Goal: Information Seeking & Learning: Learn about a topic

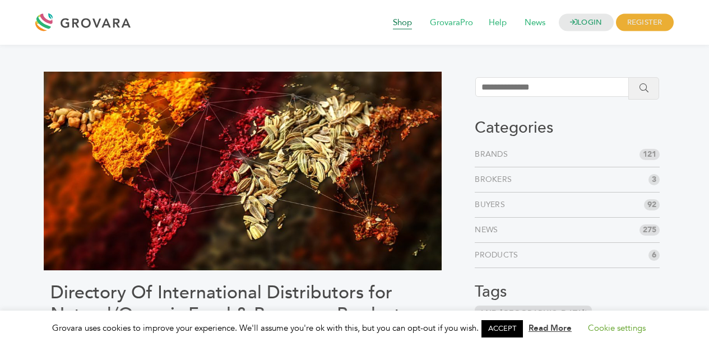
click at [400, 22] on span "Shop" at bounding box center [402, 22] width 35 height 21
click at [396, 20] on span "Shop" at bounding box center [402, 22] width 35 height 21
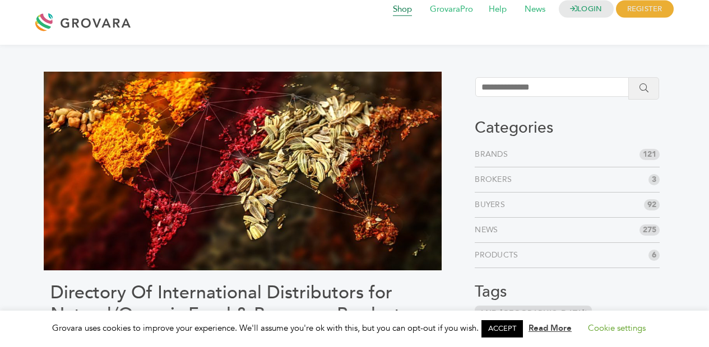
click at [398, 11] on span "Shop" at bounding box center [402, 9] width 35 height 21
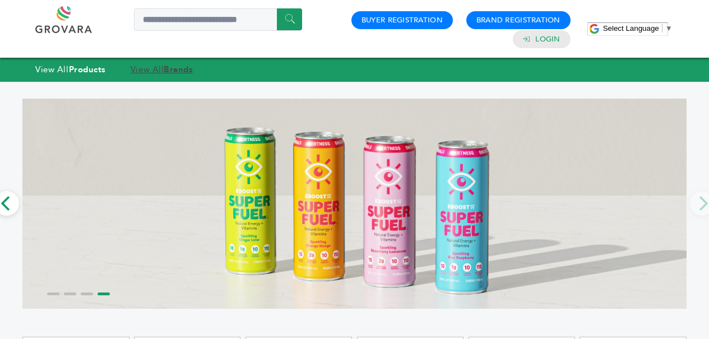
click at [137, 67] on link "View All Brands" at bounding box center [162, 69] width 63 height 11
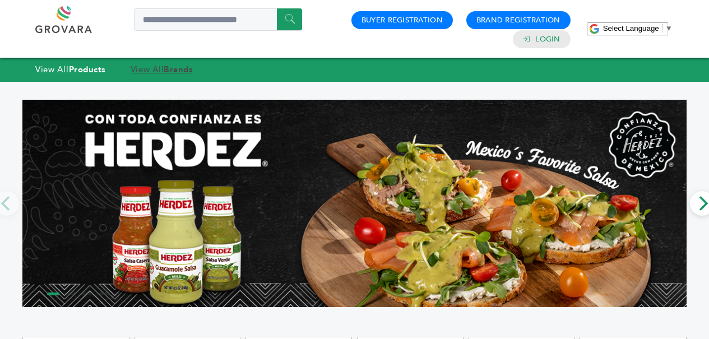
click at [155, 72] on link "View All Brands" at bounding box center [162, 69] width 63 height 11
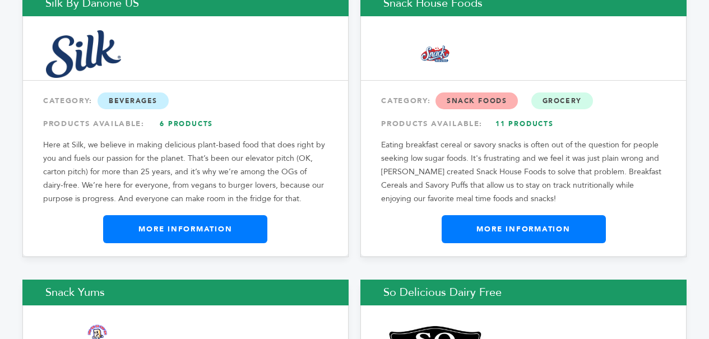
scroll to position [15903, 0]
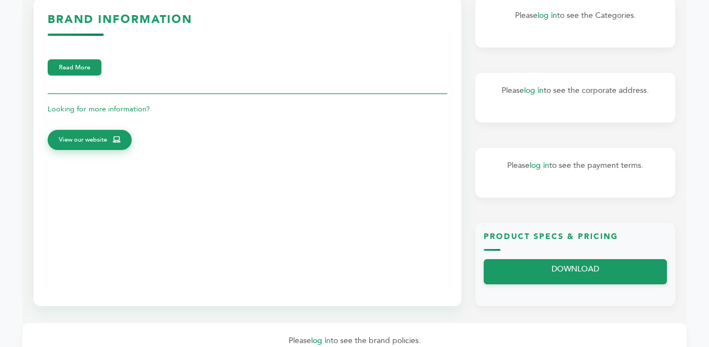
scroll to position [355, 0]
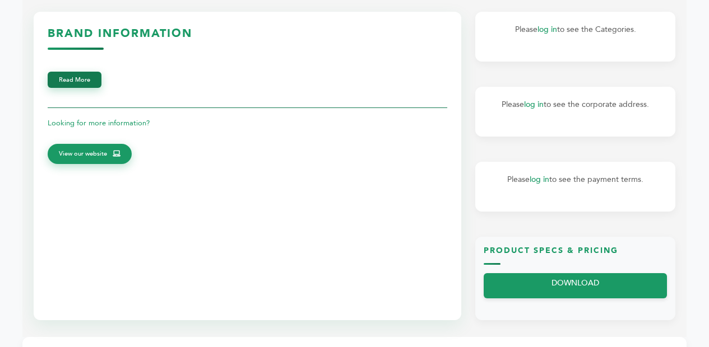
click at [81, 85] on button "Read More" at bounding box center [75, 80] width 54 height 16
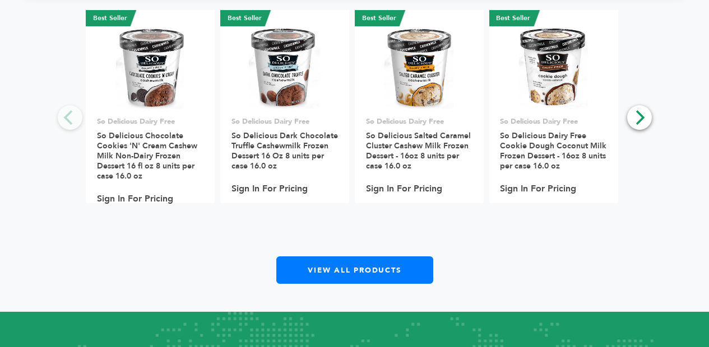
scroll to position [705, 0]
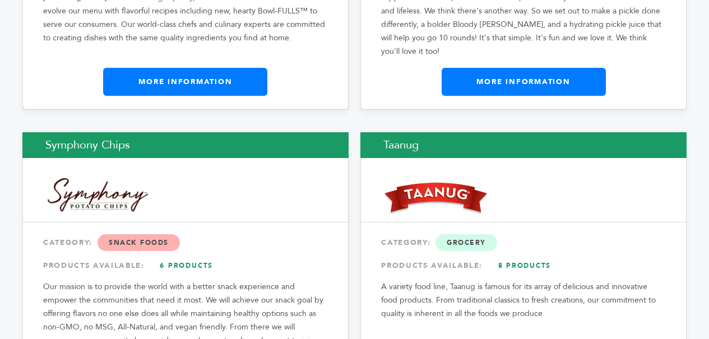
scroll to position [17051, 0]
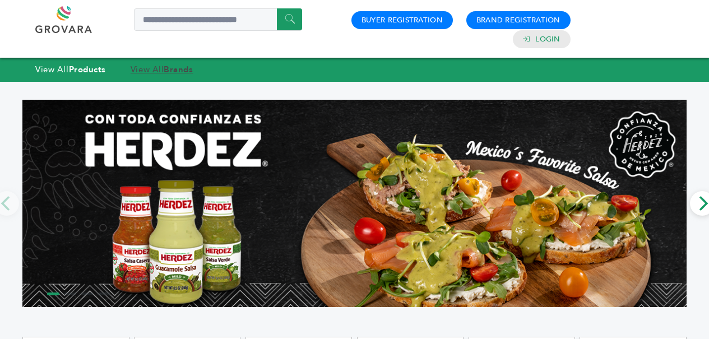
click at [162, 68] on link "View All Brands" at bounding box center [162, 69] width 63 height 11
